Goal: Connect with others: Connect with others

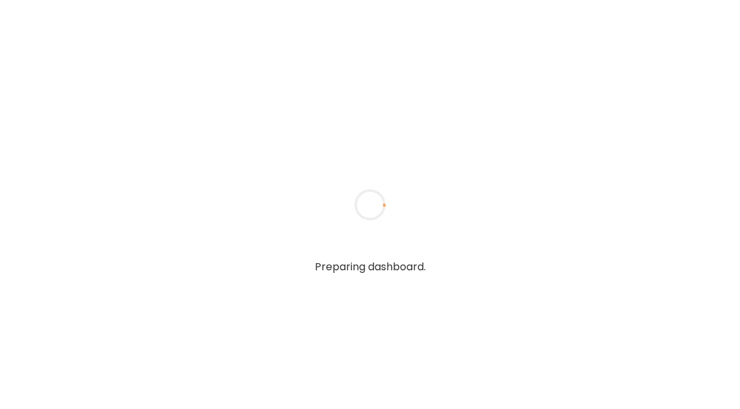
type input "**********"
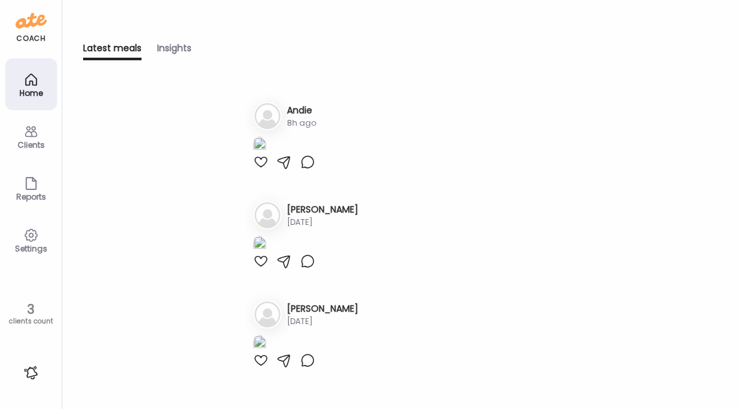
click at [42, 134] on div "Clients" at bounding box center [31, 136] width 52 height 52
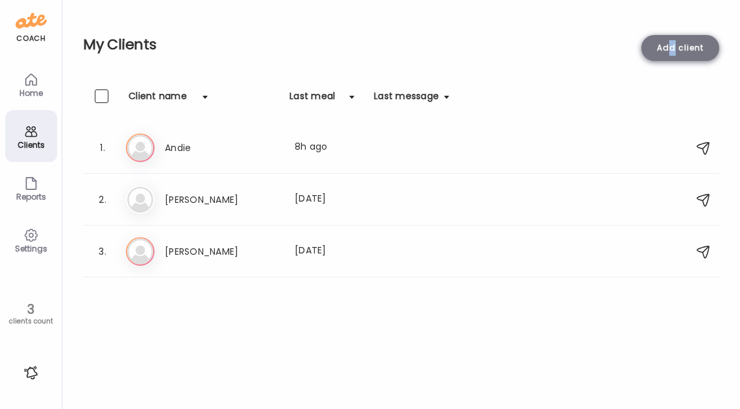
click at [672, 49] on div "Add client" at bounding box center [680, 48] width 78 height 26
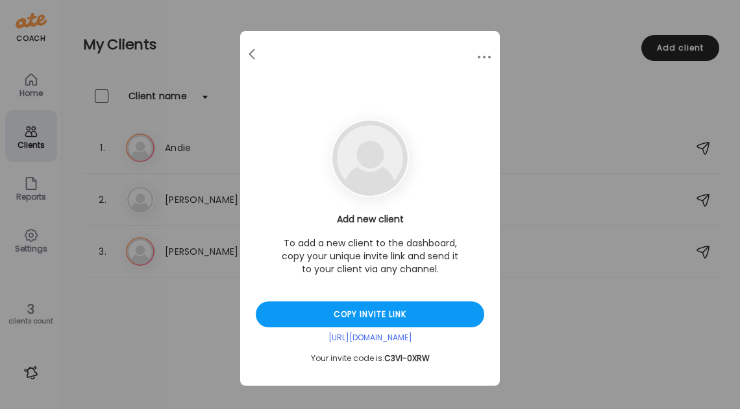
click at [477, 247] on div "Add new client To add a new client to the dashboard, copy your unique invite li…" at bounding box center [370, 288] width 228 height 151
click at [433, 309] on div "Copy invite link" at bounding box center [370, 315] width 228 height 26
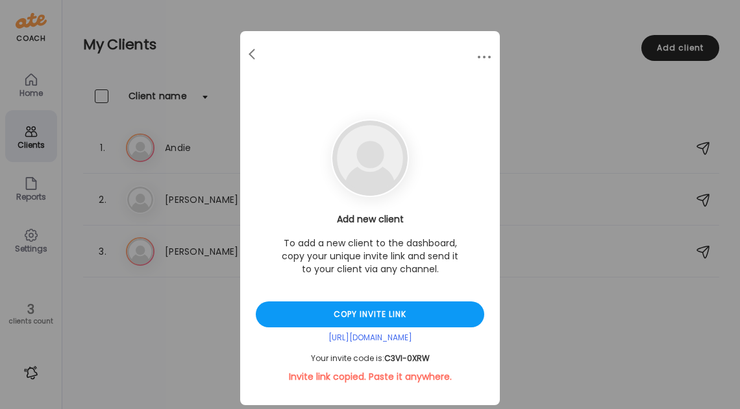
click at [365, 361] on div "Your invite code is: C3VI-0XRW" at bounding box center [370, 359] width 228 height 10
copy div "Your invite code is: C3VI-0XRW"
